Goal: Task Accomplishment & Management: Manage account settings

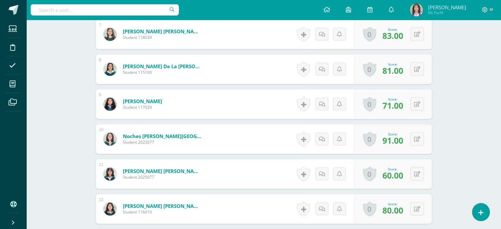
scroll to position [419, 0]
click at [414, 70] on div "0 Badges Badges obtained Aún no hay logros agregados Score: 81.00" at bounding box center [396, 69] width 80 height 31
click at [396, 68] on span "81.00" at bounding box center [392, 70] width 21 height 11
click at [417, 68] on button at bounding box center [422, 69] width 14 height 14
type input "84"
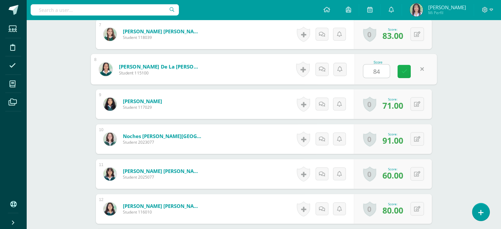
click at [405, 72] on icon at bounding box center [404, 71] width 6 height 6
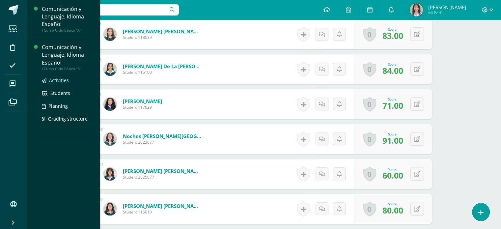
click at [55, 79] on span "Activities" at bounding box center [59, 80] width 20 height 6
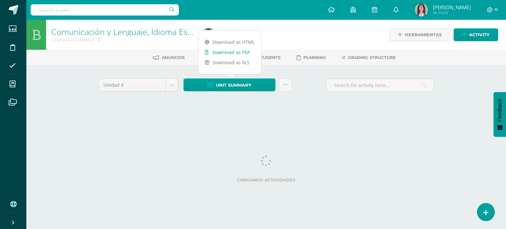
click at [242, 53] on link "Download as PDF" at bounding box center [229, 52] width 63 height 10
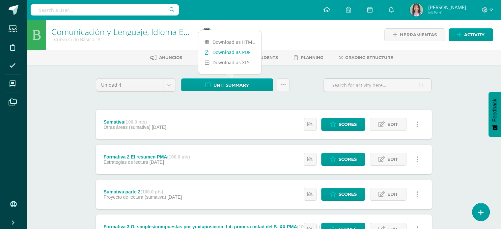
click at [243, 50] on link "Download as PDF" at bounding box center [229, 52] width 63 height 10
